Goal: Navigation & Orientation: Go to known website

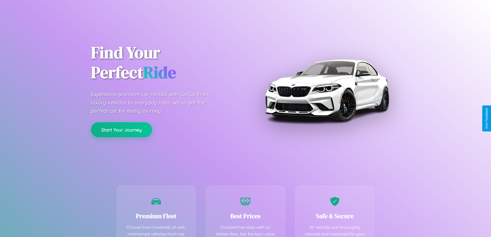
click at [121, 130] on button "Start Your Journey" at bounding box center [121, 129] width 61 height 15
click at [121, 129] on button "Start Your Journey" at bounding box center [121, 129] width 61 height 15
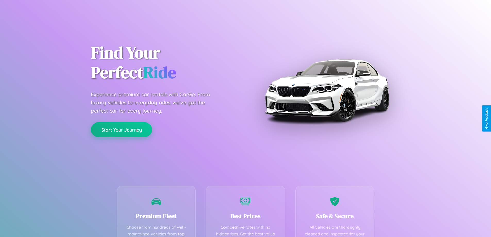
click at [121, 129] on button "Start Your Journey" at bounding box center [121, 129] width 61 height 15
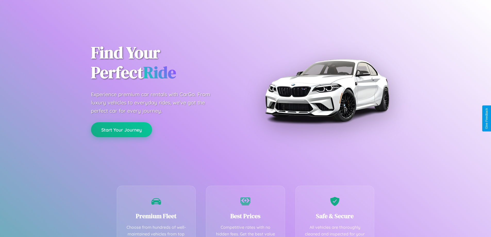
click at [121, 129] on button "Start Your Journey" at bounding box center [121, 129] width 61 height 15
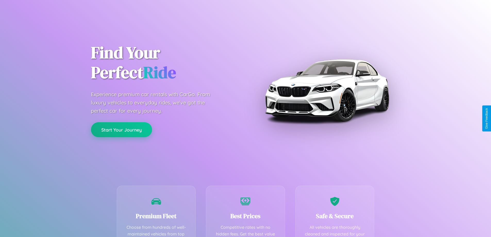
click at [121, 129] on button "Start Your Journey" at bounding box center [121, 129] width 61 height 15
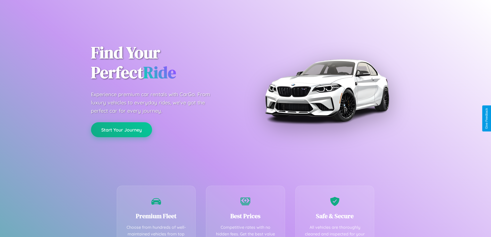
click at [121, 129] on button "Start Your Journey" at bounding box center [121, 129] width 61 height 15
